Goal: Information Seeking & Learning: Learn about a topic

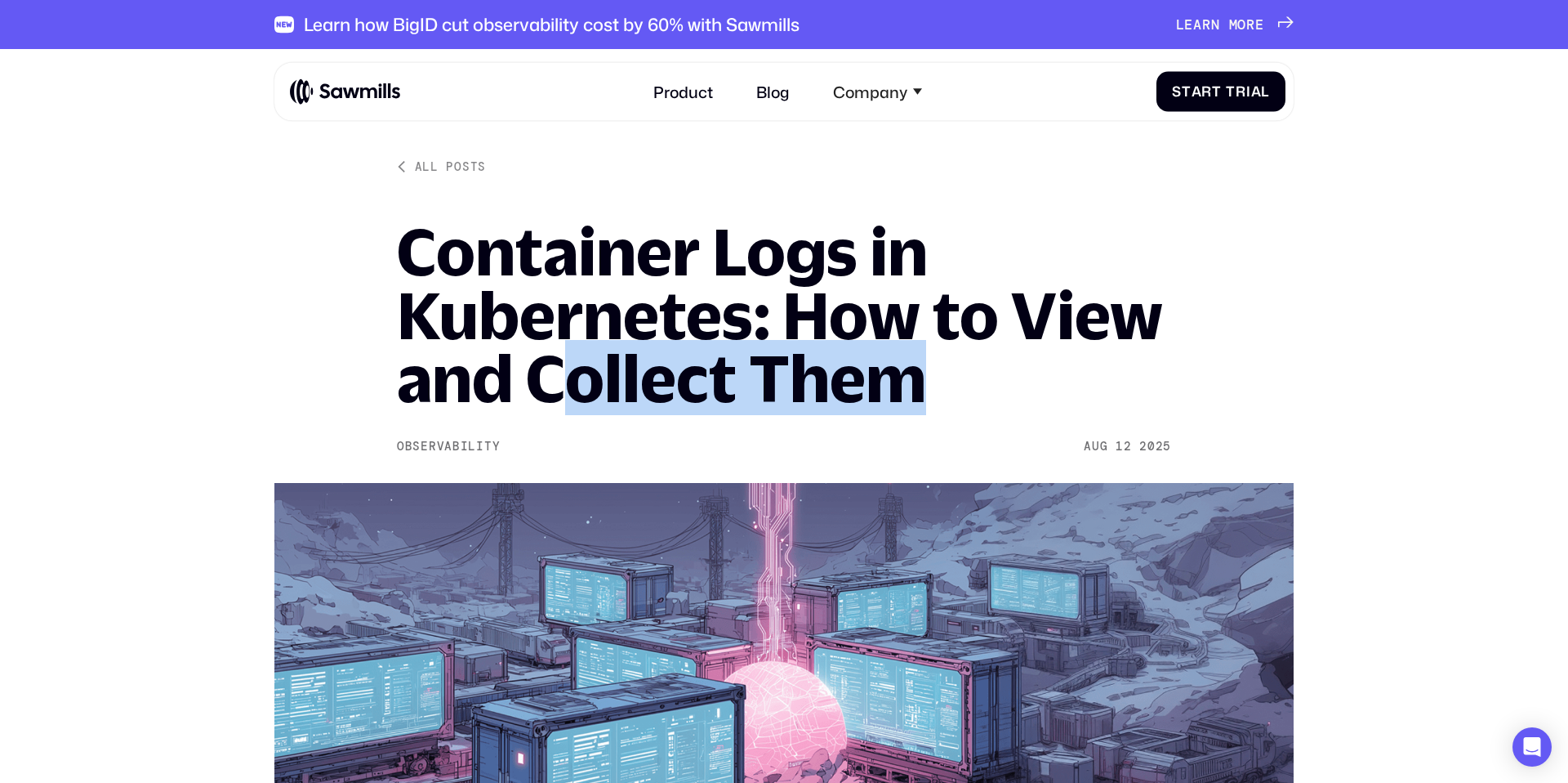
drag, startPoint x: 901, startPoint y: 376, endPoint x: 577, endPoint y: 369, distance: 324.1
click at [577, 369] on h1 "Container Logs in Kubernetes: How to View and Collect Them" at bounding box center [784, 315] width 774 height 191
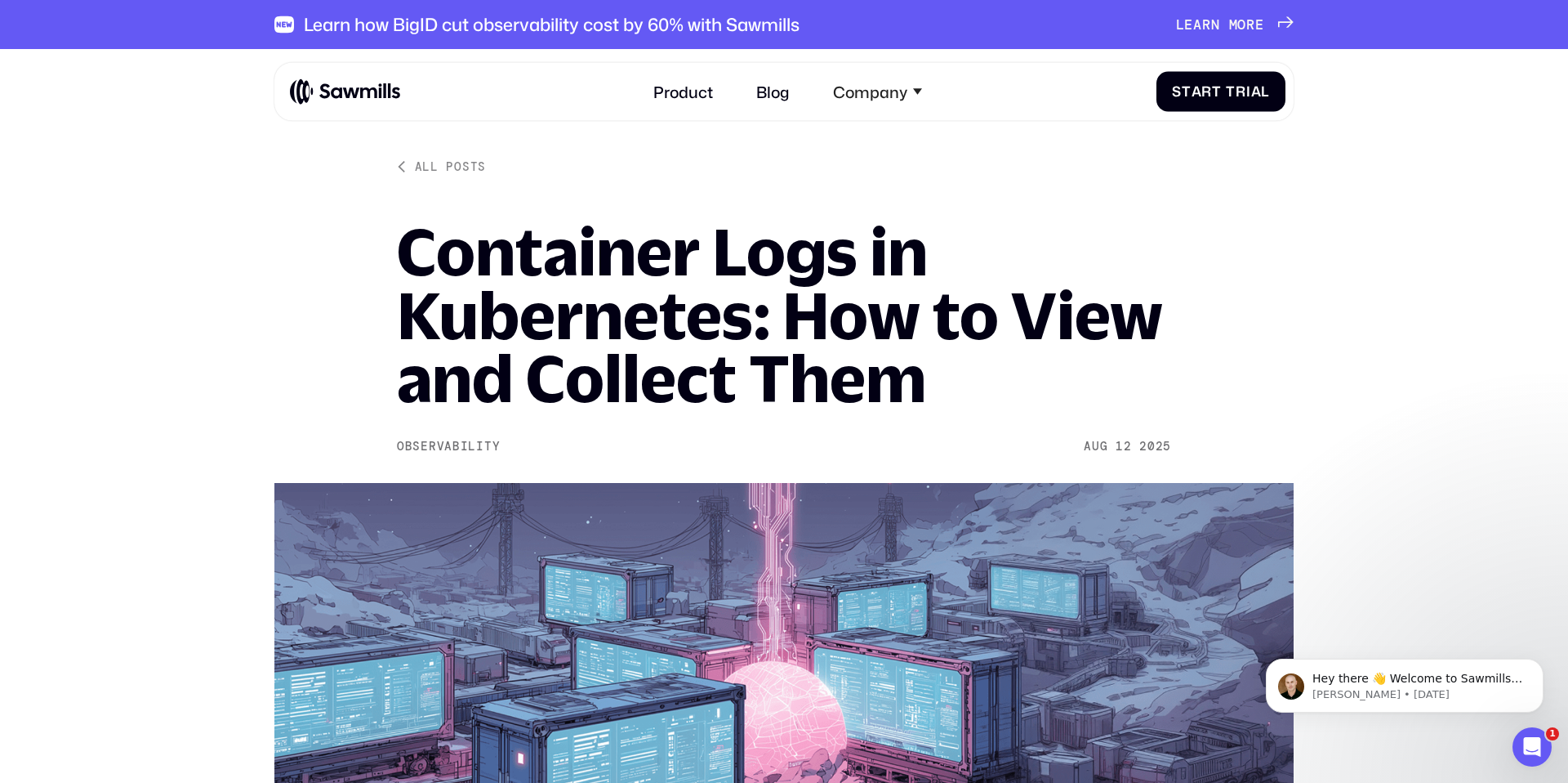
click at [436, 367] on h1 "Container Logs in Kubernetes: How to View and Collect Them" at bounding box center [784, 315] width 774 height 191
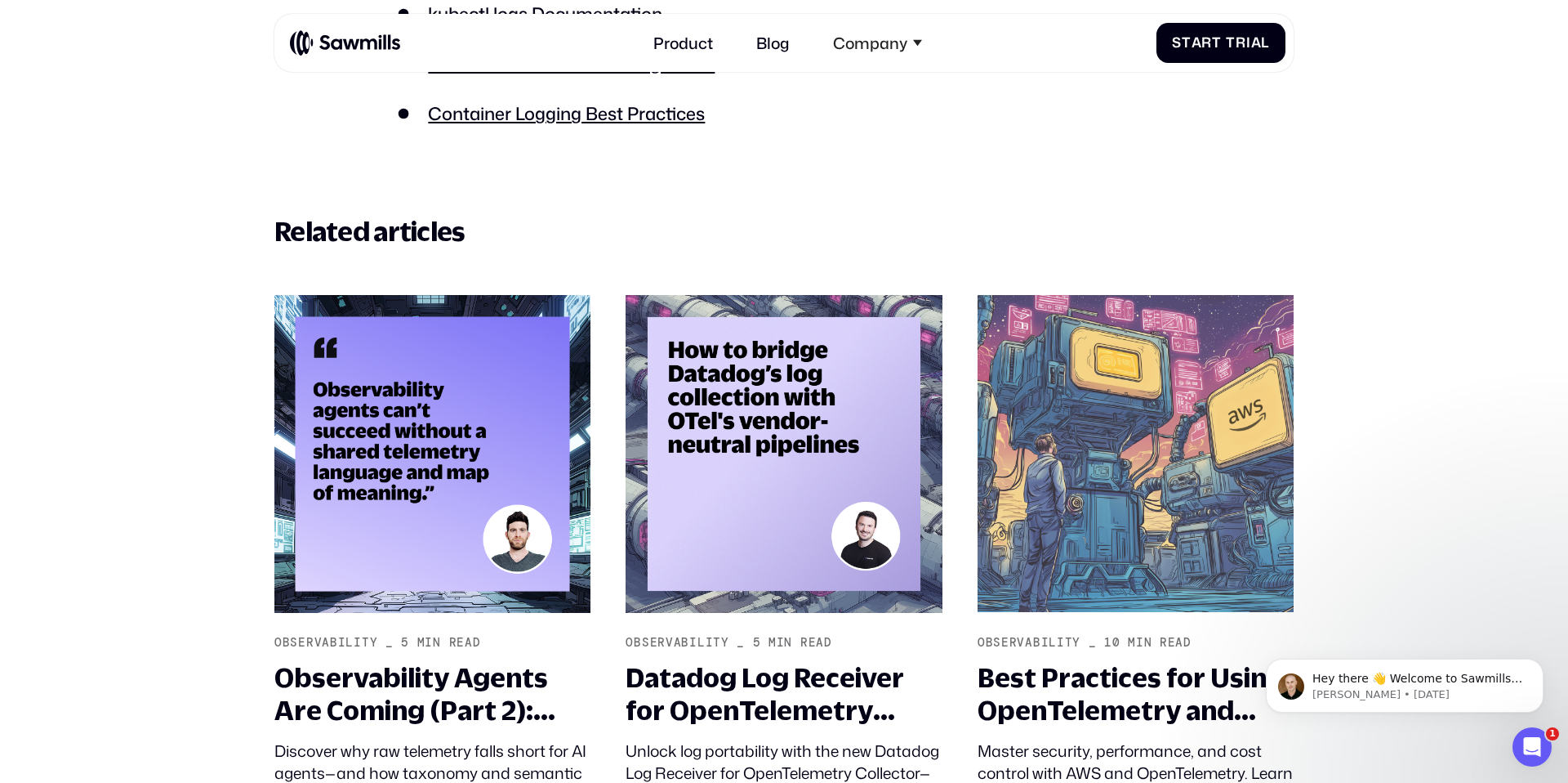
scroll to position [12724, 0]
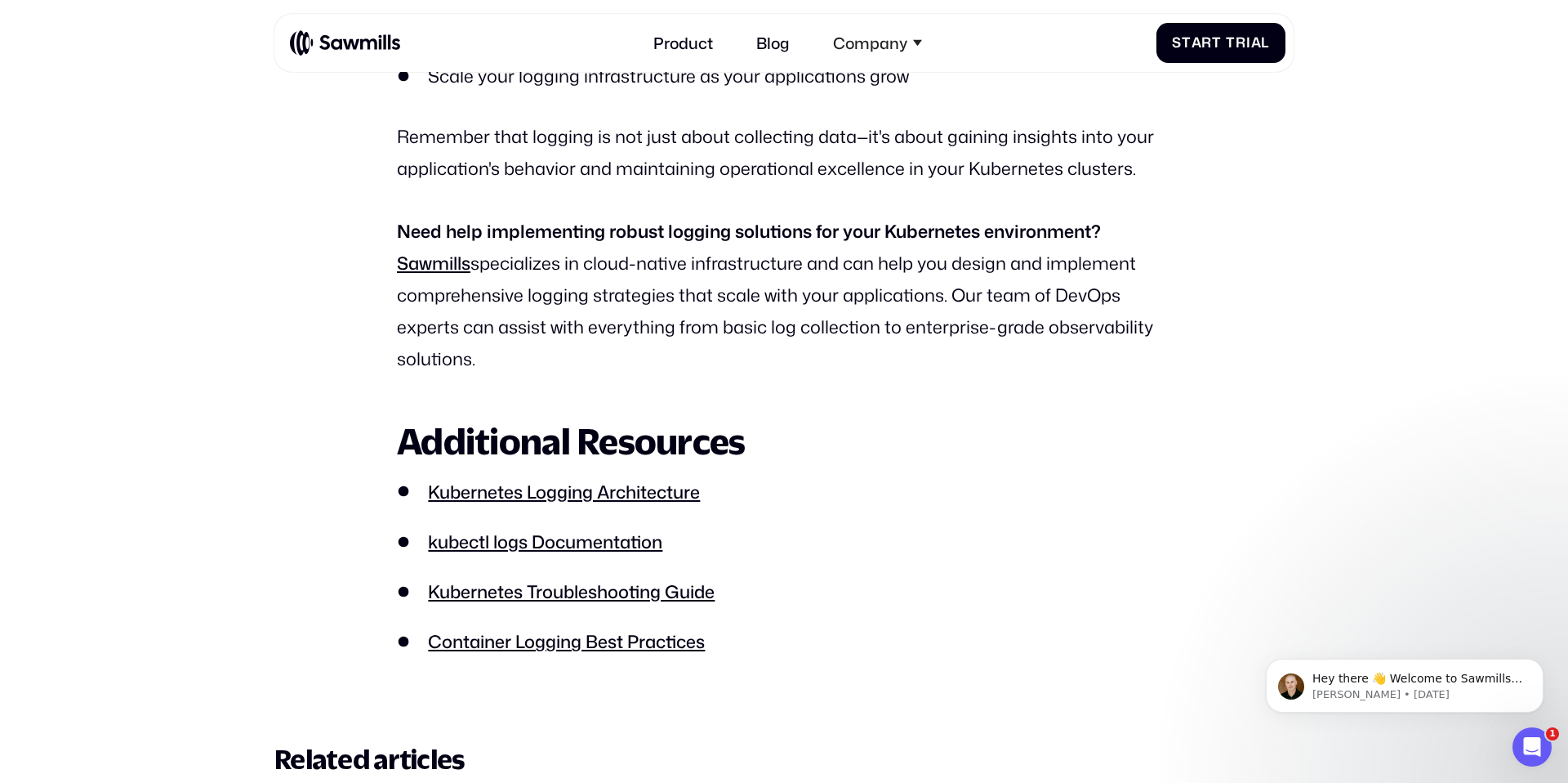
drag, startPoint x: 531, startPoint y: 267, endPoint x: 616, endPoint y: 368, distance: 132.0
click at [616, 368] on p "Need help implementing robust logging solutions for your Kubernetes environment…" at bounding box center [784, 295] width 774 height 159
click at [579, 358] on p "Need help implementing robust logging solutions for your Kubernetes environment…" at bounding box center [784, 295] width 774 height 159
drag, startPoint x: 569, startPoint y: 375, endPoint x: 407, endPoint y: 205, distance: 234.8
